Goal: Task Accomplishment & Management: Complete application form

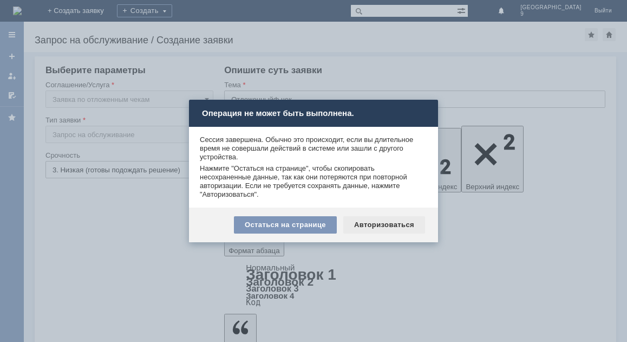
click at [395, 227] on div "Авторизоваться" at bounding box center [384, 224] width 82 height 17
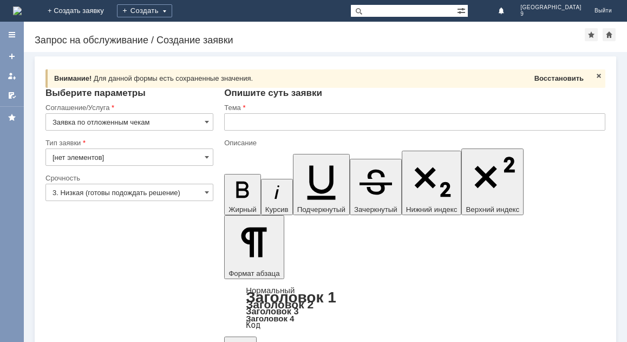
click at [545, 75] on span "Восстановить" at bounding box center [558, 78] width 49 height 8
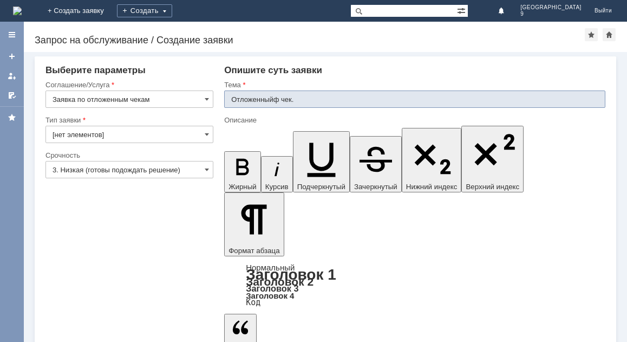
click at [280, 100] on input "Отложенныйф чек." at bounding box center [414, 98] width 381 height 17
type input "Отложенныйчек."
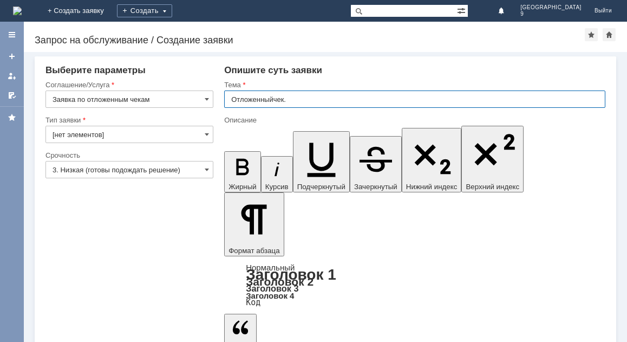
click at [273, 99] on input "Отложенныйчек." at bounding box center [414, 98] width 381 height 17
type input "Отложенный чек."
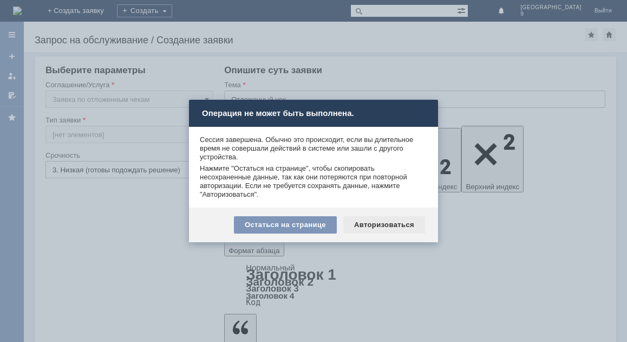
click at [375, 226] on div "Авторизоваться" at bounding box center [384, 224] width 82 height 17
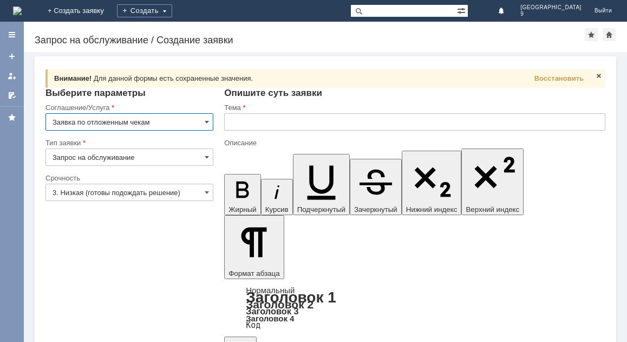
click at [551, 80] on span "Восстановить" at bounding box center [558, 78] width 49 height 8
type input "Отложенный чек."
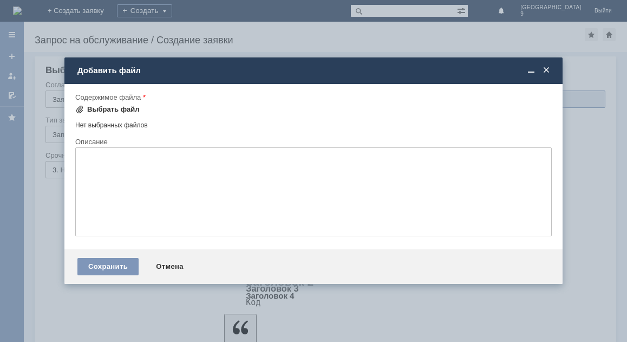
click at [110, 105] on div "Выбрать файл" at bounding box center [113, 109] width 53 height 9
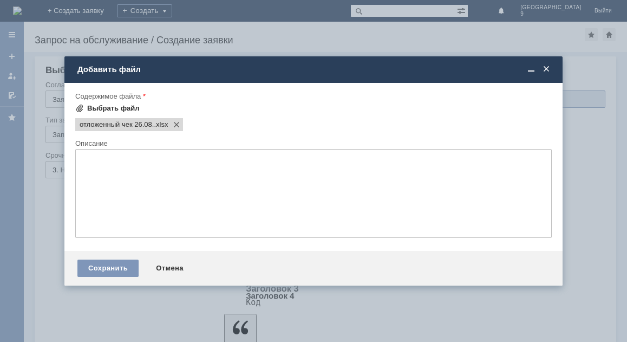
click at [96, 106] on div "Выбрать файл" at bounding box center [113, 108] width 53 height 9
click at [94, 106] on div "Выбрать файл" at bounding box center [113, 108] width 53 height 9
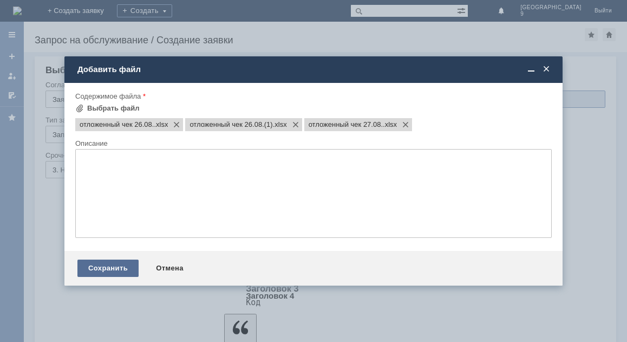
click at [113, 270] on div "Сохранить" at bounding box center [107, 267] width 61 height 17
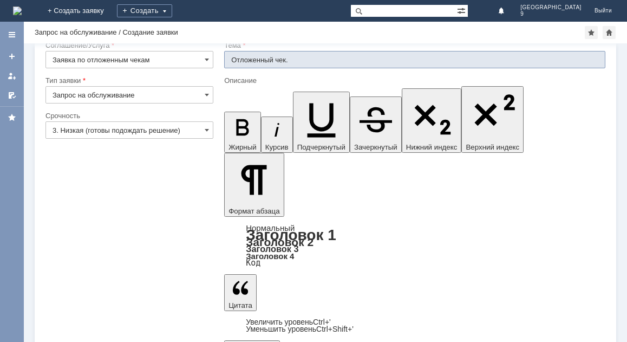
scroll to position [30, 0]
